Goal: Navigation & Orientation: Find specific page/section

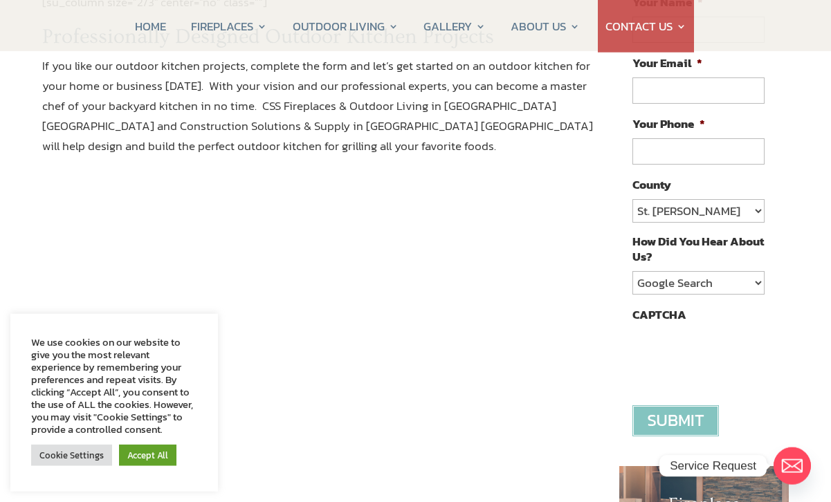
scroll to position [246, 0]
click at [755, 211] on select "St. Johns Clay Volusia Flagler Duval Nassau Other" at bounding box center [697, 211] width 131 height 24
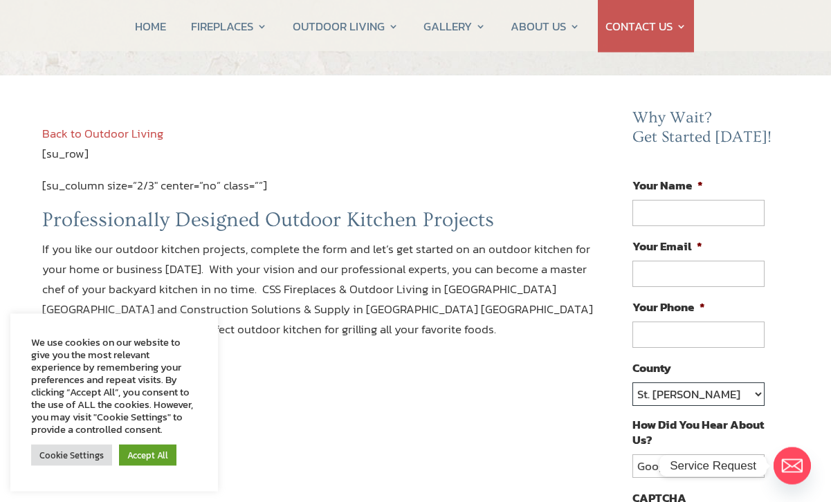
scroll to position [62, 0]
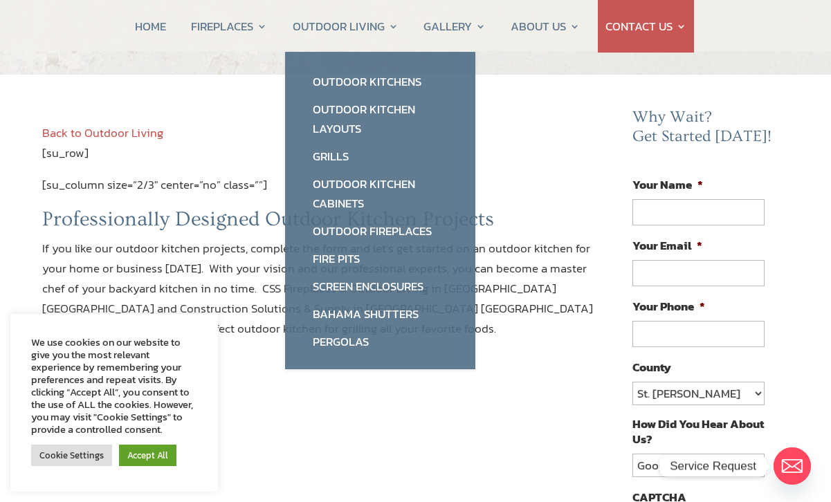
click at [364, 122] on link "Outdoor Kitchen Layouts" at bounding box center [380, 118] width 163 height 47
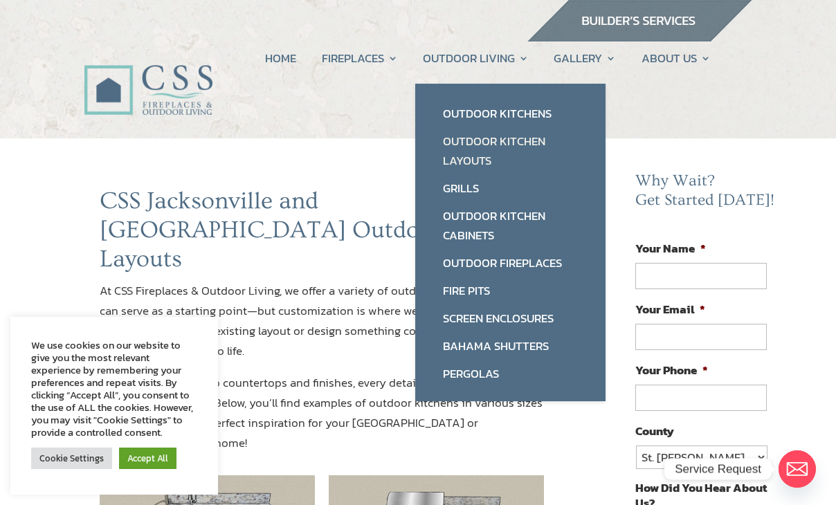
click at [467, 195] on link "Grills" at bounding box center [510, 188] width 163 height 28
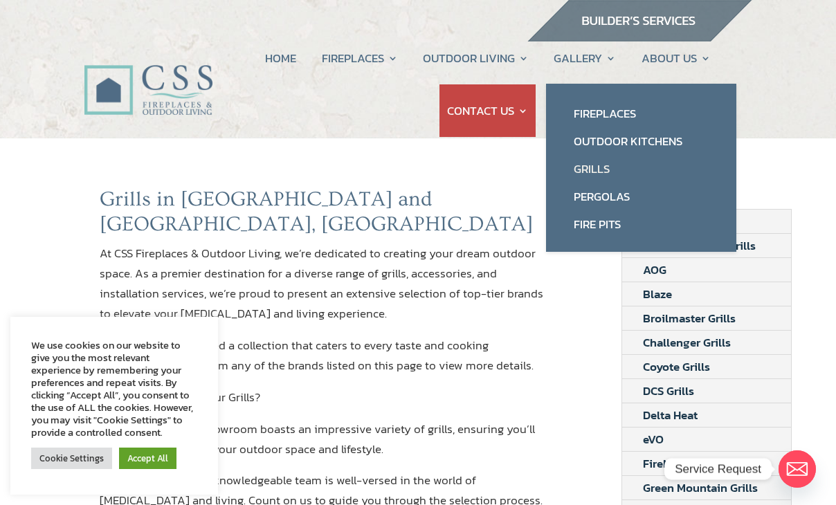
click at [661, 151] on link "Outdoor Kitchens" at bounding box center [641, 141] width 163 height 28
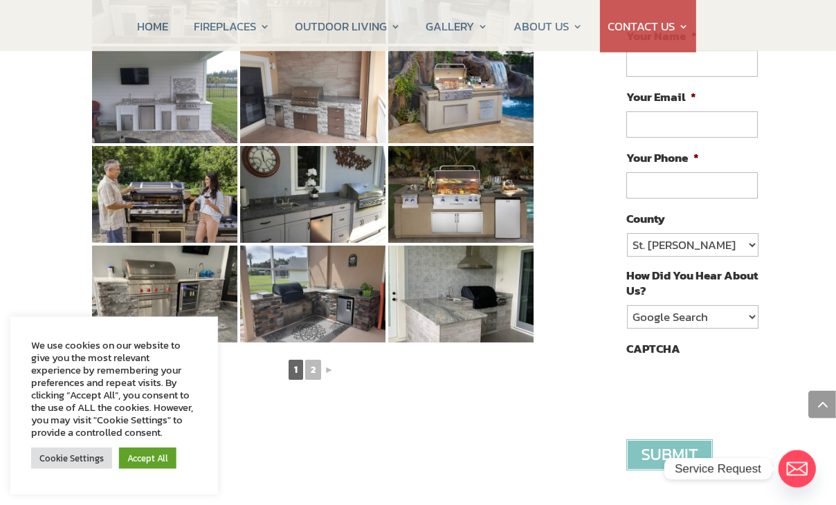
scroll to position [773, 9]
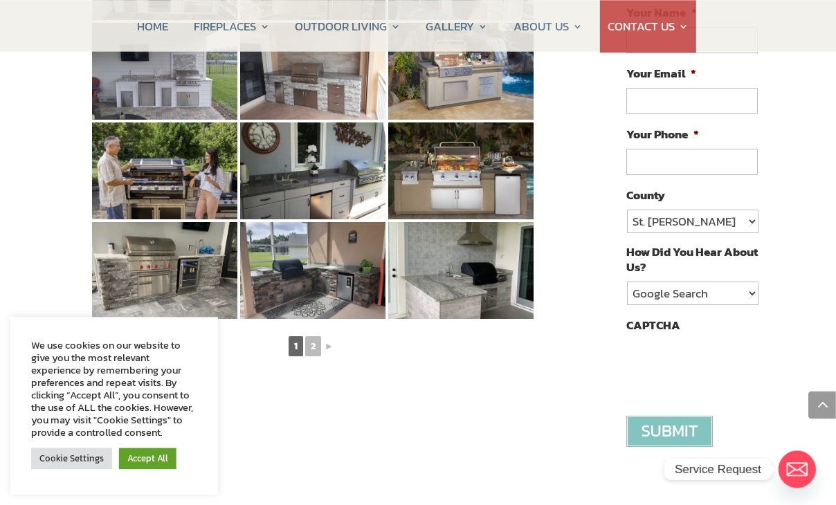
click at [317, 336] on link "2" at bounding box center [313, 346] width 16 height 20
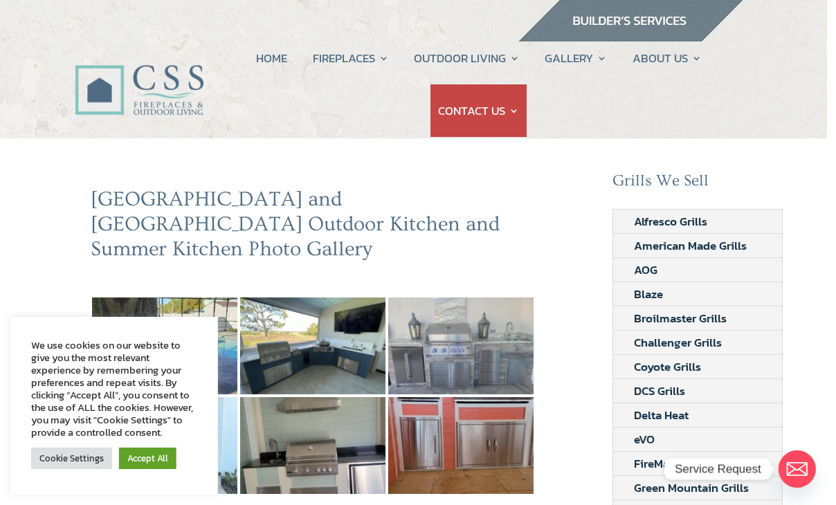
scroll to position [0, 10]
